Goal: Find specific page/section: Find specific page/section

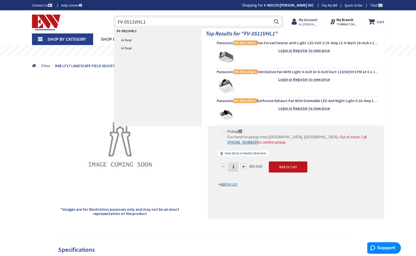
type input "FV-0511VHL1"
click at [235, 50] on img at bounding box center [226, 57] width 19 height 19
